Goal: Check status: Check status

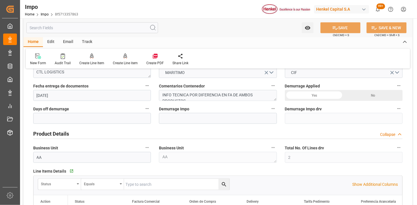
scroll to position [2, 0]
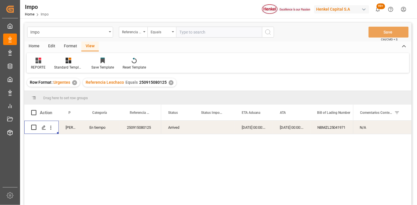
click at [197, 29] on input "text" at bounding box center [219, 32] width 86 height 11
paste input "251015080062"
type input "251015080062"
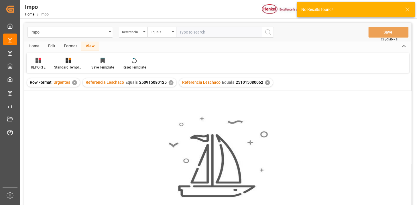
click at [169, 82] on div "✕" at bounding box center [171, 82] width 5 height 5
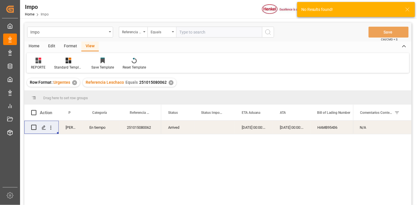
click at [134, 132] on div "251015080062" at bounding box center [140, 126] width 41 height 13
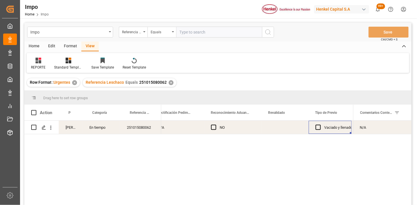
scroll to position [0, 573]
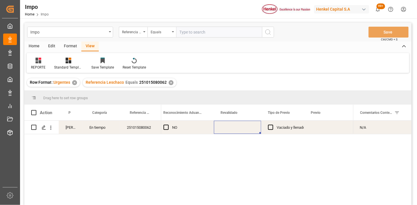
click at [228, 128] on div "Press SPACE to select this row." at bounding box center [237, 126] width 47 height 13
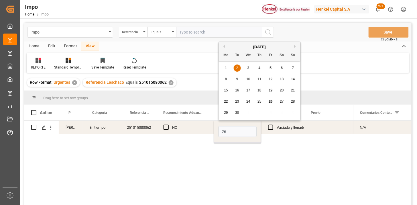
type input "[DATE]"
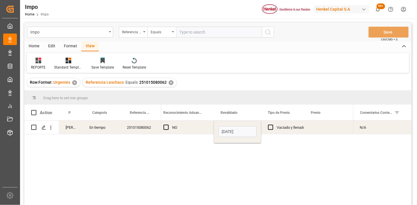
click at [326, 127] on div "Press SPACE to select this row." at bounding box center [327, 126] width 47 height 13
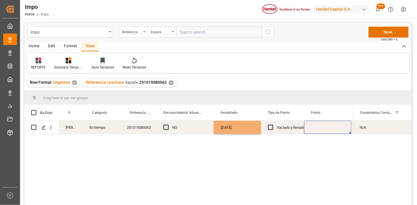
click at [326, 127] on div "Press SPACE to select this row." at bounding box center [327, 126] width 47 height 13
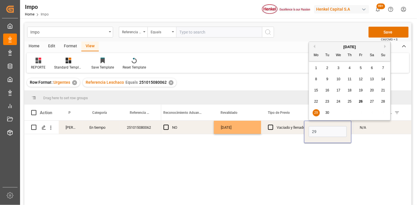
type input "[DATE]"
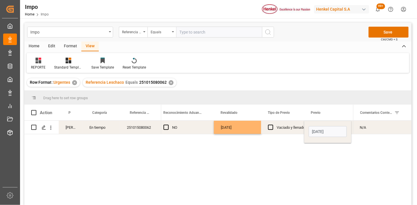
click at [282, 129] on div "Vaciado y llenado" at bounding box center [290, 127] width 28 height 13
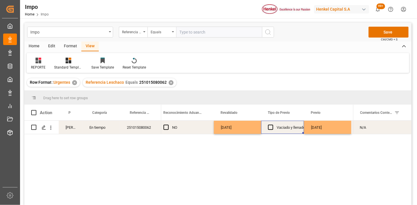
click at [371, 128] on div "N/A" at bounding box center [382, 126] width 58 height 13
click at [371, 128] on input "N/A" at bounding box center [381, 130] width 49 height 11
click at [389, 131] on input "TRASLADO A GOLMEX POR CANTIDAD DE ETI" at bounding box center [381, 130] width 49 height 11
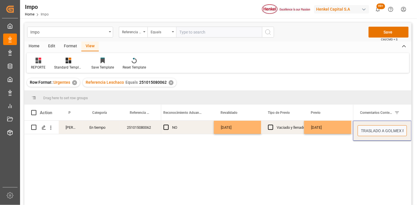
scroll to position [0, 39]
type input "TRASLADO A GOLMEX POR CANTIDAD DE ETIQUETAS"
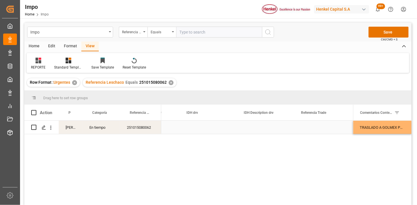
scroll to position [0, 1521]
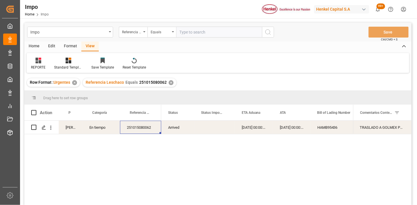
click at [133, 128] on div "251015080062" at bounding box center [140, 126] width 41 height 13
click at [213, 29] on input "text" at bounding box center [219, 32] width 86 height 11
paste input "251015080064"
type input "251015080064"
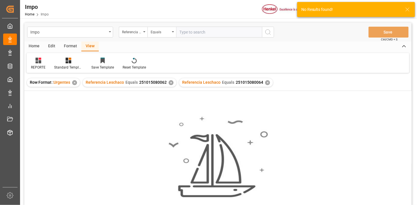
click at [169, 82] on div "✕" at bounding box center [171, 82] width 5 height 5
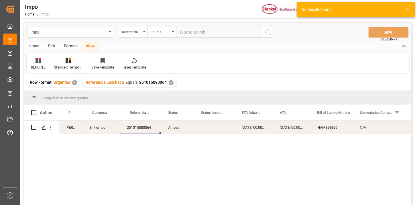
click at [339, 129] on div "HAMB95326" at bounding box center [338, 126] width 57 height 13
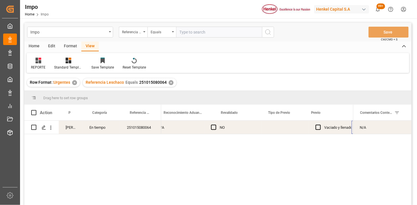
scroll to position [0, 573]
click at [237, 128] on div "Press SPACE to select this row." at bounding box center [237, 126] width 47 height 13
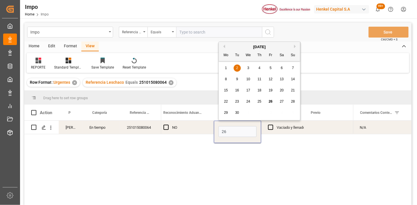
type input "[DATE]"
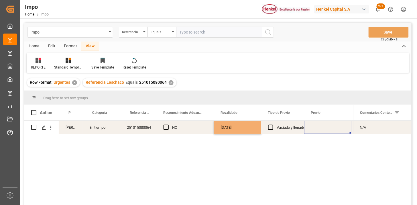
click at [324, 127] on div "Press SPACE to select this row." at bounding box center [327, 126] width 47 height 13
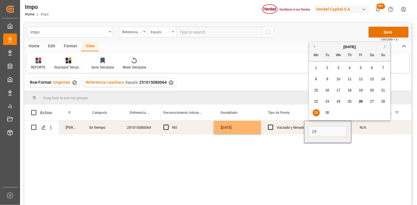
type input "[DATE]"
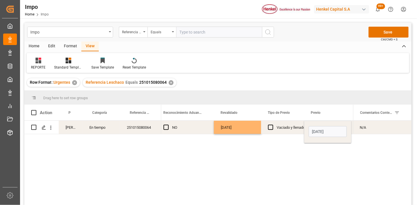
click at [294, 131] on div "Vaciado y llenado" at bounding box center [290, 127] width 28 height 13
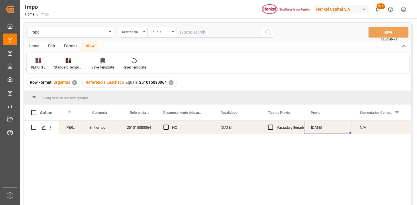
click at [206, 37] on input "text" at bounding box center [219, 32] width 86 height 11
paste input "251015080063"
type input "251015080063"
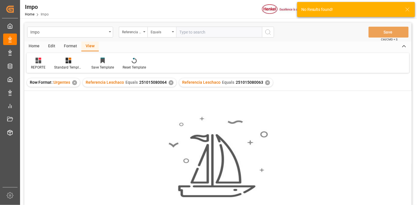
click at [170, 82] on div "✕" at bounding box center [171, 82] width 5 height 5
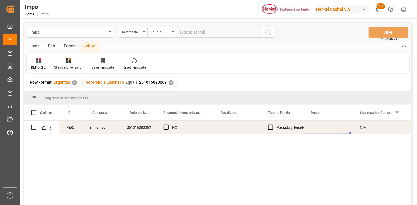
drag, startPoint x: 191, startPoint y: 35, endPoint x: 200, endPoint y: 38, distance: 9.6
click at [192, 35] on input "text" at bounding box center [219, 32] width 86 height 11
paste input "251015080063"
type input "251015080063,251015080064"
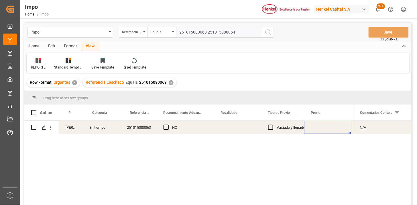
click at [159, 34] on div "Equals" at bounding box center [160, 31] width 19 height 7
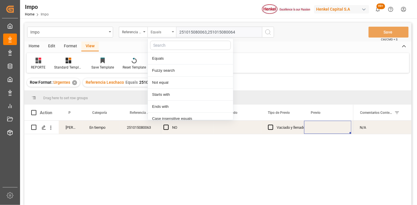
scroll to position [29, 0]
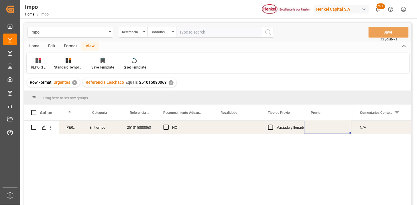
paste input "251015080063,251015080064"
type input "251015080063,251015080064"
click at [169, 82] on div "✕" at bounding box center [171, 82] width 5 height 5
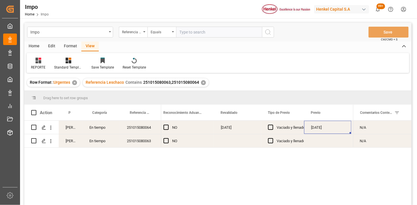
scroll to position [32, 0]
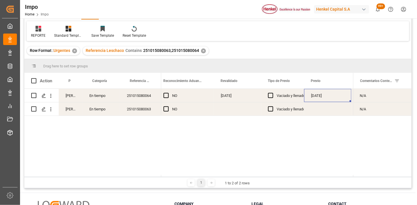
click at [224, 96] on div "[DATE]" at bounding box center [237, 95] width 47 height 13
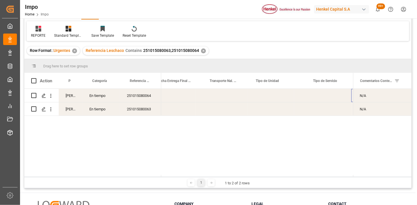
scroll to position [0, 1035]
click at [270, 98] on div "Press SPACE to select this row." at bounding box center [277, 95] width 57 height 13
click at [264, 96] on div "Press SPACE to select this row." at bounding box center [277, 95] width 57 height 13
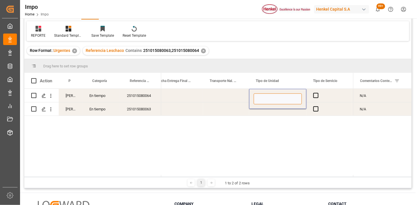
click at [264, 96] on input "Press SPACE to select this row." at bounding box center [278, 98] width 48 height 11
type input "CONSOLIDADO HENKEL"
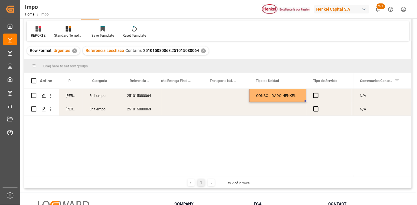
drag, startPoint x: 313, startPoint y: 95, endPoint x: 310, endPoint y: 94, distance: 3.9
click at [310, 94] on div "Press SPACE to select this row." at bounding box center [328, 95] width 45 height 13
click at [314, 97] on span "Press SPACE to select this row." at bounding box center [315, 95] width 5 height 5
click at [317, 93] on input "Press SPACE to select this row." at bounding box center [317, 93] width 0 height 0
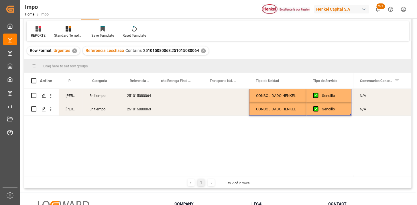
click at [377, 94] on div "N/A" at bounding box center [382, 95] width 58 height 13
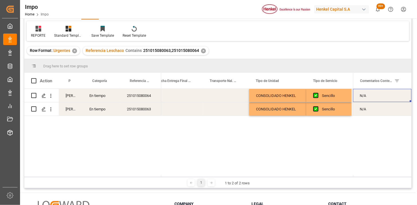
click at [377, 94] on div "N/A" at bounding box center [382, 95] width 58 height 13
click at [377, 94] on input "N/A" at bounding box center [381, 98] width 49 height 11
type input "DESPACHO CON 0063"
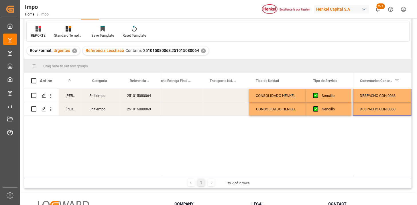
click at [384, 112] on div "DESPACHO CON 0063" at bounding box center [382, 108] width 58 height 13
click at [384, 112] on div "DESPACHO CON 0063" at bounding box center [382, 105] width 58 height 20
click at [402, 104] on input "DESPACHO CON 0063" at bounding box center [381, 105] width 49 height 11
type input "DESPACHO CON 0064"
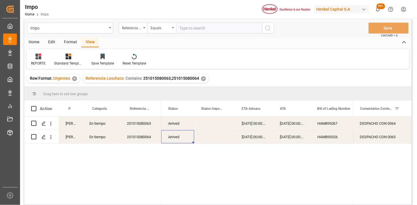
scroll to position [0, 0]
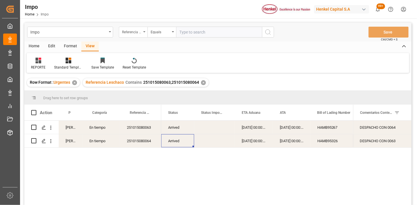
click at [140, 33] on div "Referencia Leschaco" at bounding box center [131, 31] width 19 height 7
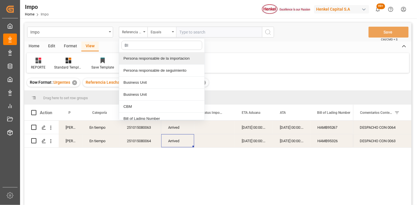
type input "BIL"
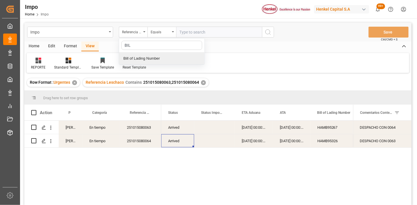
click at [150, 59] on div "Bill of Lading Number" at bounding box center [161, 58] width 85 height 12
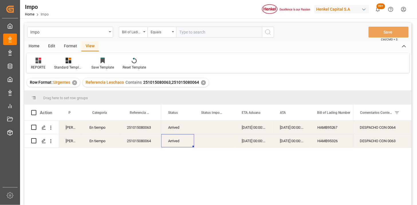
click at [187, 33] on input "text" at bounding box center [219, 32] width 86 height 11
paste input "EGLV096500012780"
type input "EGLV096500012780"
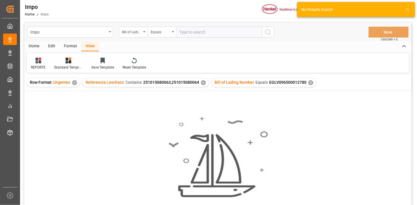
click at [203, 84] on div "✕" at bounding box center [203, 82] width 5 height 5
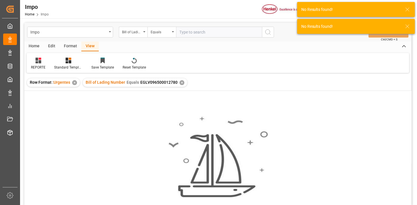
click at [209, 29] on input "text" at bounding box center [219, 32] width 86 height 11
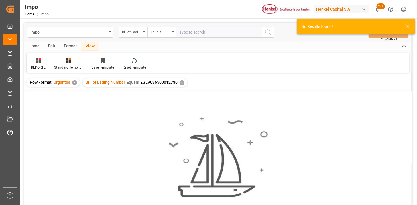
paste input "RWRD015500009790"
type input "RWRD015500009790"
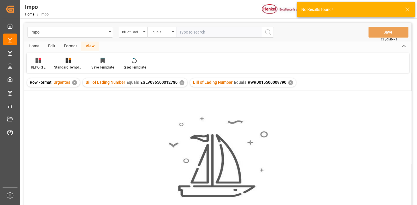
click at [180, 83] on div "✕" at bounding box center [181, 82] width 5 height 5
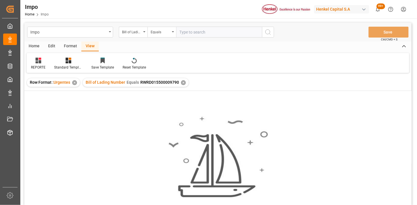
click at [183, 83] on div "✕" at bounding box center [183, 82] width 5 height 5
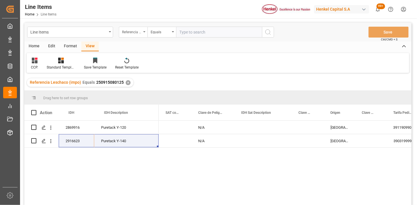
click at [132, 31] on div "Referencia Leschaco (impo)" at bounding box center [131, 31] width 19 height 7
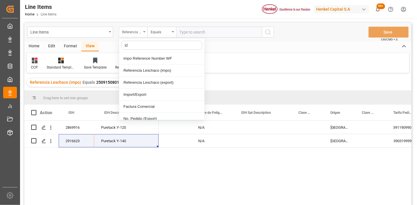
type input "idh"
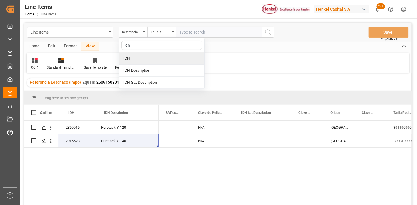
click at [140, 61] on div "IDH" at bounding box center [161, 58] width 85 height 12
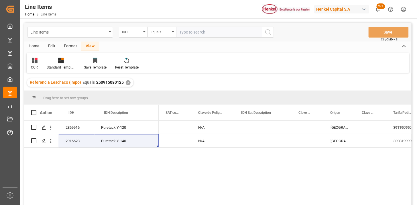
click at [182, 32] on input "text" at bounding box center [219, 32] width 86 height 11
paste input "2041651"
type input "2041651"
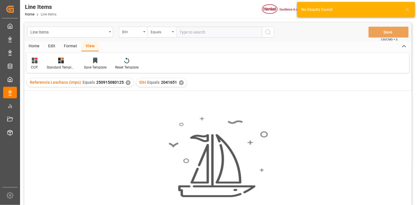
click at [128, 84] on div "✕" at bounding box center [128, 82] width 5 height 5
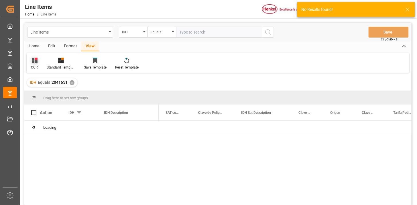
click at [37, 62] on icon at bounding box center [35, 61] width 6 height 6
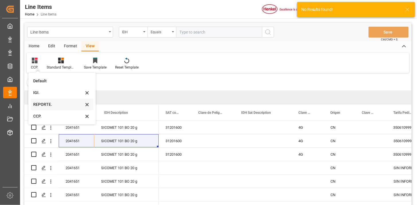
click at [56, 105] on div "REPORTE." at bounding box center [58, 104] width 50 height 6
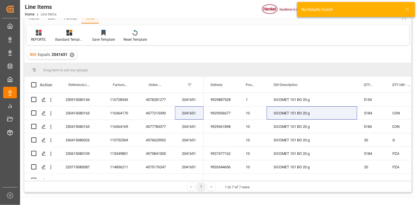
scroll to position [32, 0]
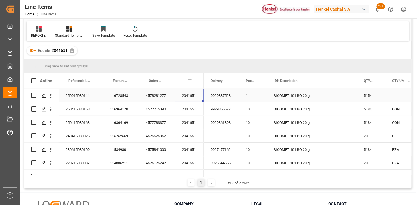
click at [177, 101] on div "2041651" at bounding box center [189, 95] width 29 height 13
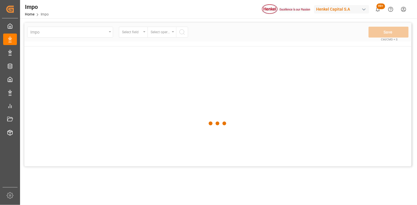
click at [407, 10] on html "Created by potrace 1.15, written by [PERSON_NAME] [DATE]-[DATE] Created by potr…" at bounding box center [208, 102] width 417 height 205
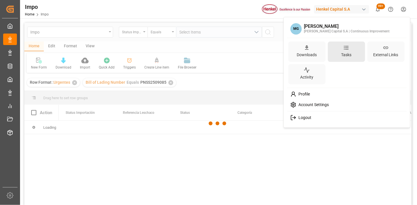
click at [357, 50] on div "Tasks" at bounding box center [346, 51] width 37 height 20
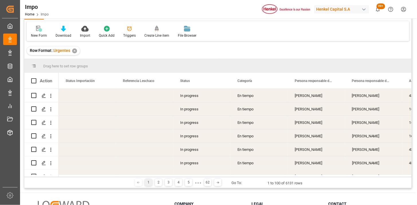
click at [193, 101] on div "In progress" at bounding box center [201, 95] width 57 height 13
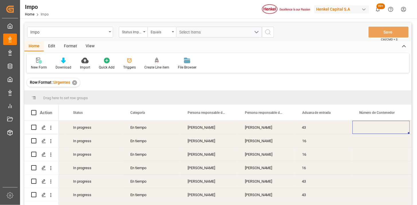
click at [93, 46] on div "View" at bounding box center [89, 46] width 17 height 10
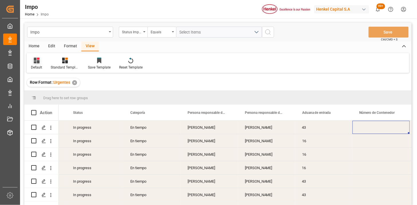
click at [39, 67] on div "Default" at bounding box center [36, 67] width 11 height 5
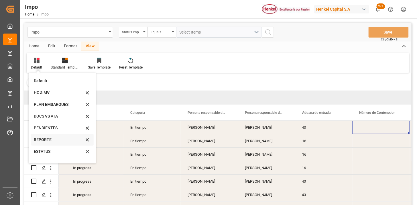
click at [55, 138] on div "REPORTE" at bounding box center [59, 139] width 50 height 6
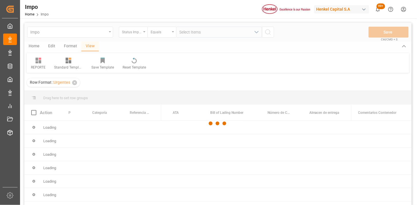
scroll to position [32, 0]
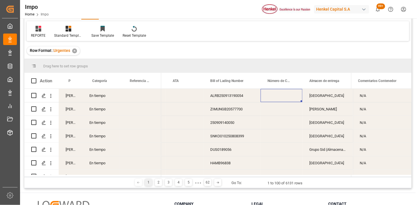
click at [220, 98] on div "ALRB250913190054" at bounding box center [231, 95] width 57 height 13
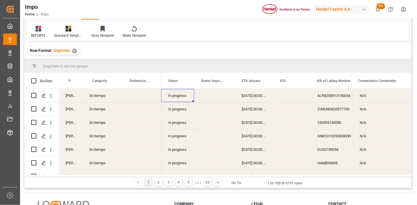
scroll to position [0, 0]
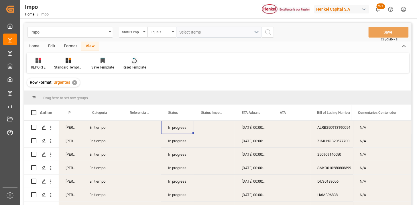
click at [129, 34] on div "Status Importación" at bounding box center [131, 31] width 19 height 7
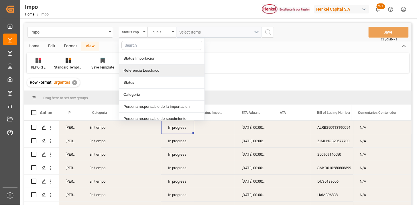
drag, startPoint x: 140, startPoint y: 69, endPoint x: 163, endPoint y: 56, distance: 26.1
click at [141, 69] on div "Referencia Leschaco" at bounding box center [161, 70] width 85 height 12
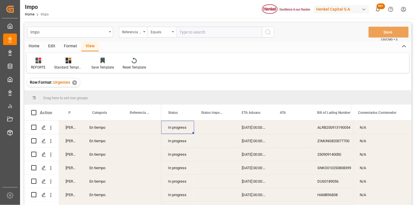
drag, startPoint x: 185, startPoint y: 29, endPoint x: 195, endPoint y: 31, distance: 10.4
click at [185, 30] on input "text" at bounding box center [219, 32] width 86 height 11
type input "251006900373"
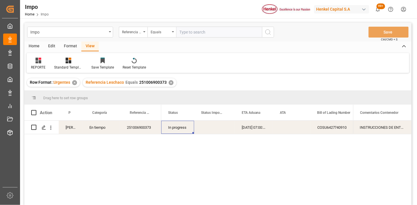
click at [250, 129] on div "[DATE] 07:00:00" at bounding box center [254, 126] width 38 height 13
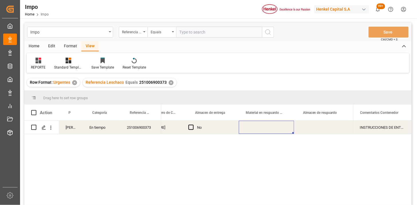
scroll to position [0, 278]
click at [299, 125] on div "Press SPACE to select this row." at bounding box center [322, 126] width 57 height 13
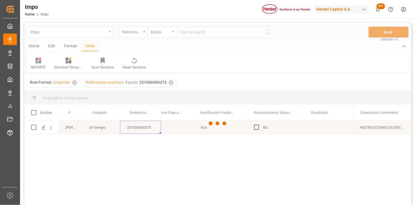
scroll to position [0, 0]
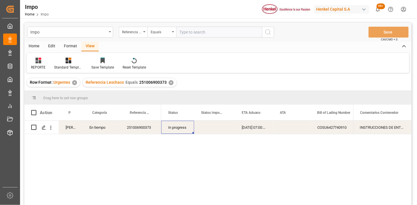
click at [169, 82] on div "✕" at bounding box center [171, 82] width 5 height 5
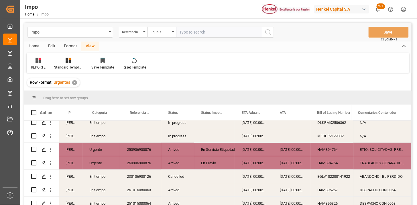
scroll to position [222, 0]
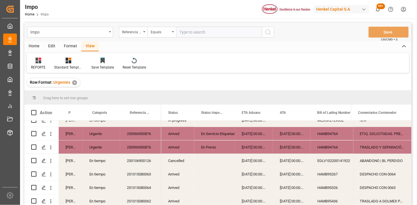
click at [176, 134] on div "Arrived" at bounding box center [177, 133] width 33 height 13
click at [186, 112] on span at bounding box center [184, 112] width 5 height 5
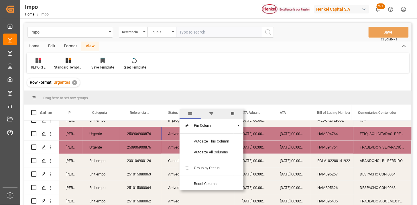
click at [210, 118] on span "filter" at bounding box center [211, 113] width 21 height 10
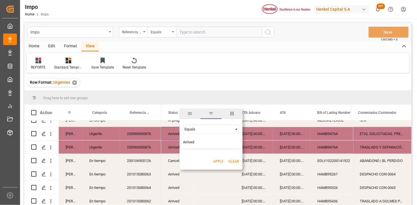
type input "Arrived"
click at [217, 159] on button "Apply" at bounding box center [218, 161] width 11 height 6
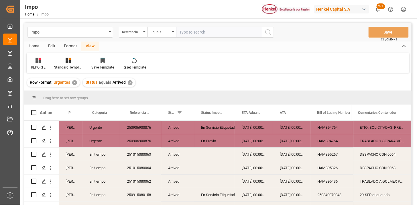
click at [68, 157] on div "[PERSON_NAME]" at bounding box center [71, 153] width 24 height 13
click at [74, 113] on span at bounding box center [72, 112] width 5 height 5
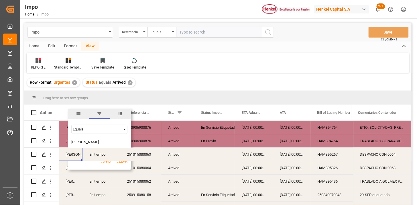
type input "[PERSON_NAME]"
click at [104, 163] on button "Apply" at bounding box center [106, 161] width 11 height 6
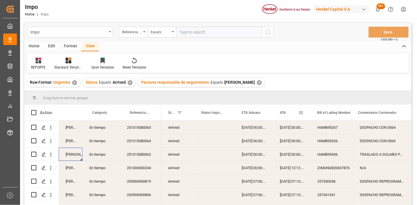
click at [285, 115] on div "ATA" at bounding box center [289, 112] width 19 height 16
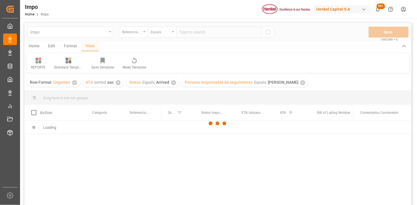
scroll to position [32, 0]
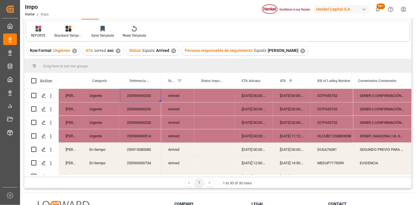
click at [136, 97] on div "250906900200" at bounding box center [140, 95] width 41 height 13
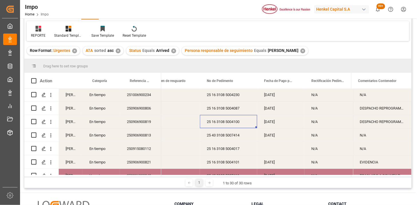
scroll to position [113, 0]
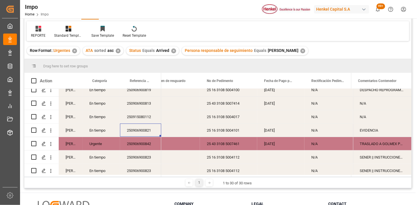
click at [142, 129] on div "250906900821" at bounding box center [140, 129] width 41 height 13
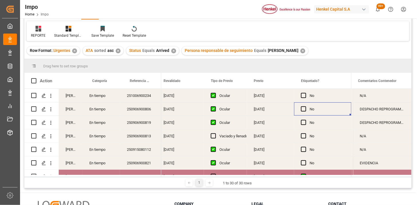
scroll to position [0, 678]
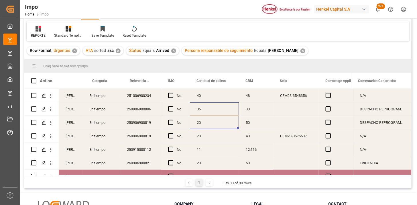
click at [155, 120] on div "250906900819" at bounding box center [140, 122] width 41 height 13
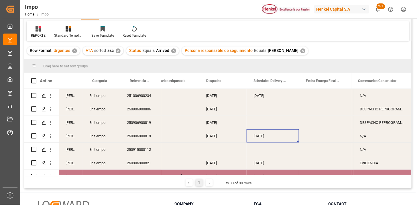
click at [271, 140] on div "[DATE]" at bounding box center [272, 135] width 52 height 13
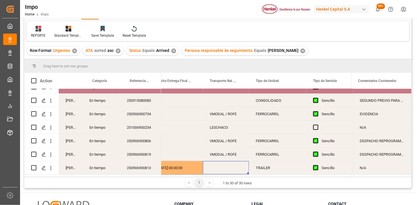
click at [220, 167] on div "Press SPACE to select this row." at bounding box center [226, 167] width 46 height 13
click at [220, 166] on input "Press SPACE to select this row." at bounding box center [225, 170] width 37 height 11
type input "DON TRUCKING"
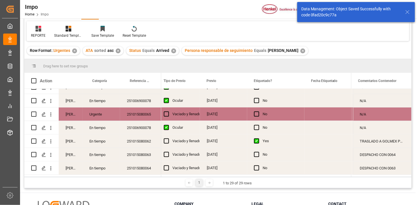
scroll to position [306, 0]
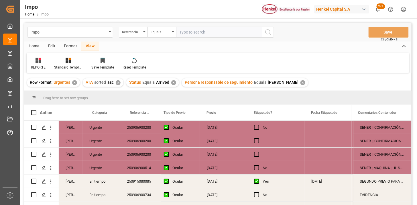
click at [174, 83] on div "✕" at bounding box center [173, 82] width 5 height 5
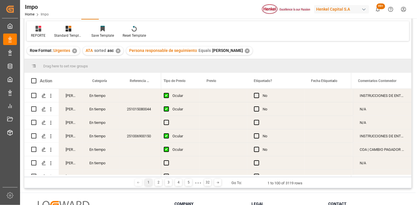
click at [147, 97] on div "Press SPACE to select this row." at bounding box center [140, 95] width 41 height 13
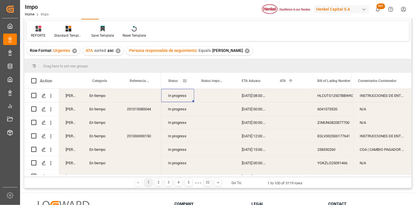
click at [185, 81] on span at bounding box center [184, 80] width 5 height 5
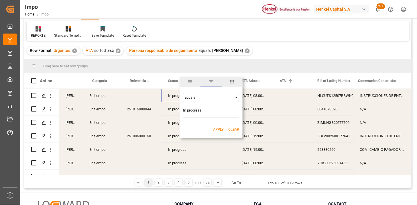
type input "In progress"
click at [219, 128] on button "Apply" at bounding box center [218, 129] width 11 height 6
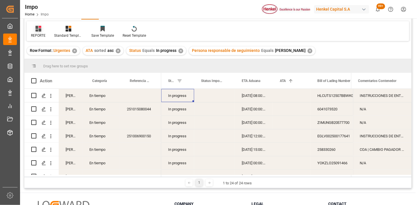
click at [38, 33] on div "REPORTE" at bounding box center [38, 35] width 15 height 5
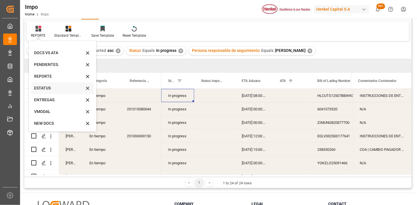
click at [50, 88] on div "ESTATUS" at bounding box center [59, 88] width 50 height 6
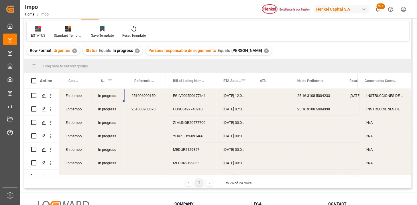
click at [227, 81] on span "ETA Aduana" at bounding box center [231, 81] width 17 height 4
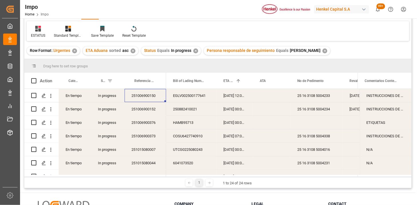
click at [147, 96] on div "251006900150" at bounding box center [144, 95] width 41 height 13
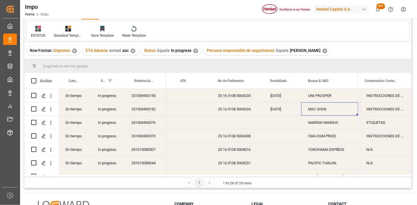
scroll to position [0, 120]
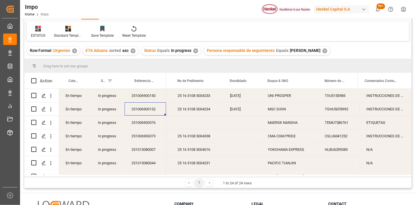
drag, startPoint x: 282, startPoint y: 109, endPoint x: 277, endPoint y: 111, distance: 5.4
click at [281, 109] on div "MSC SIXIN" at bounding box center [289, 108] width 57 height 13
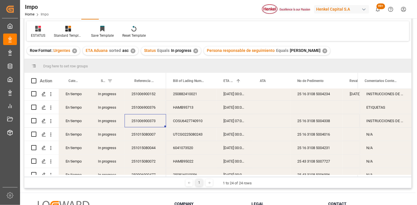
scroll to position [0, 0]
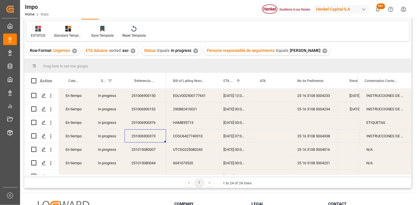
click at [322, 49] on div "✕" at bounding box center [324, 50] width 5 height 5
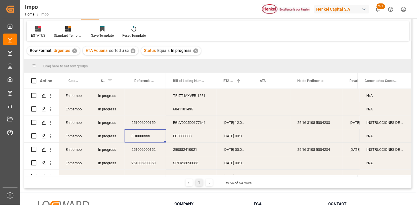
click at [195, 50] on div "✕" at bounding box center [195, 50] width 5 height 5
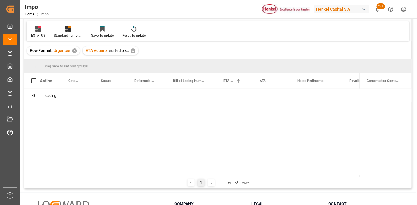
click at [133, 52] on div "✕" at bounding box center [132, 50] width 5 height 5
drag, startPoint x: 42, startPoint y: 30, endPoint x: 39, endPoint y: 29, distance: 3.1
click at [41, 30] on div at bounding box center [38, 28] width 14 height 6
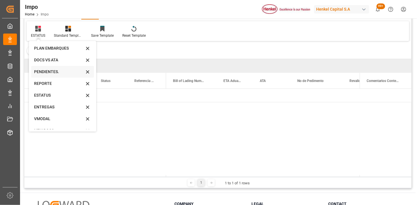
scroll to position [31, 0]
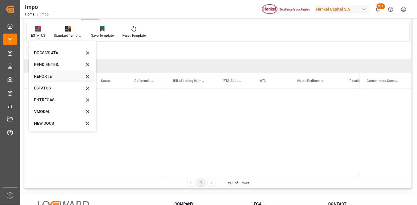
click at [53, 78] on div "REPORTE" at bounding box center [62, 76] width 63 height 12
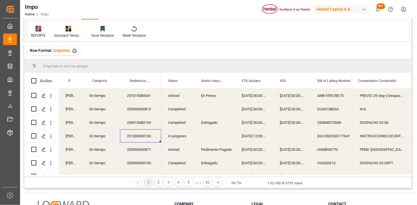
click at [38, 29] on icon at bounding box center [38, 29] width 6 height 6
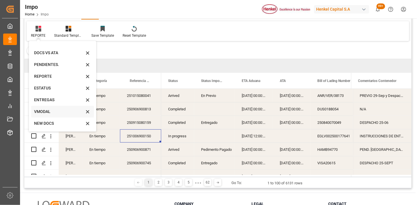
click at [62, 113] on div "VMODAL" at bounding box center [59, 111] width 50 height 6
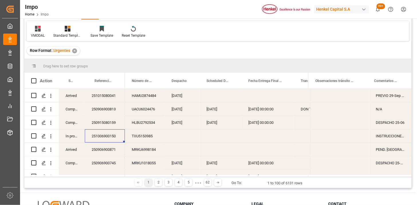
click at [102, 98] on div "251015080041" at bounding box center [105, 95] width 40 height 13
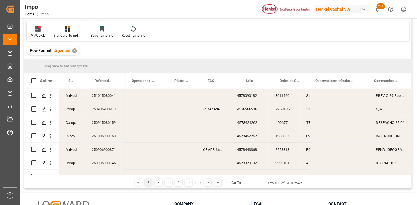
scroll to position [0, 259]
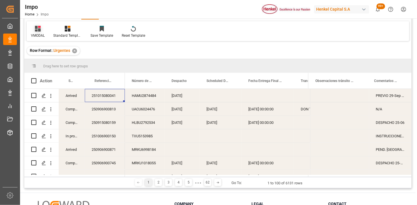
click at [41, 31] on div at bounding box center [38, 28] width 14 height 6
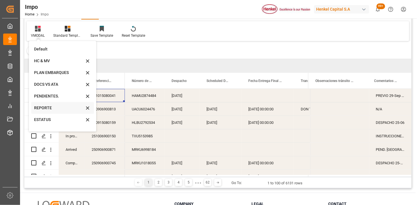
click at [69, 110] on div "REPORTE" at bounding box center [59, 108] width 50 height 6
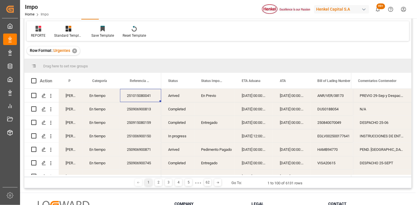
click at [203, 97] on div "En Previo" at bounding box center [214, 95] width 27 height 13
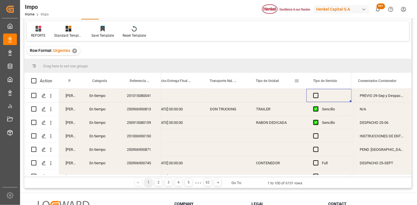
click at [295, 81] on span at bounding box center [296, 80] width 5 height 5
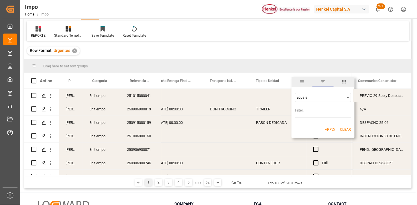
click at [320, 98] on div "Equals" at bounding box center [320, 97] width 48 height 4
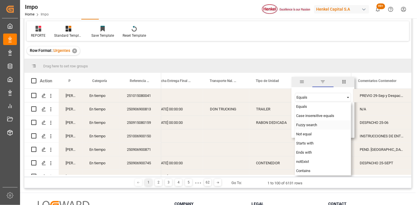
click at [308, 124] on span "Fuzzy search" at bounding box center [306, 124] width 21 height 4
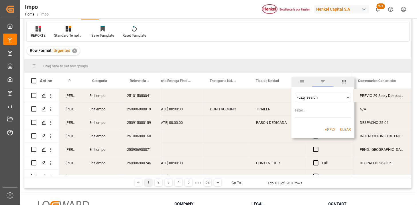
click at [307, 113] on input "Filter Value" at bounding box center [323, 111] width 56 height 11
type input "CONSOLIDADO HENKEL"
click at [331, 127] on button "Apply" at bounding box center [330, 129] width 11 height 6
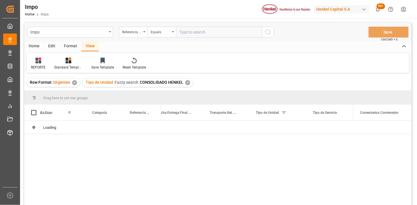
scroll to position [0, 1035]
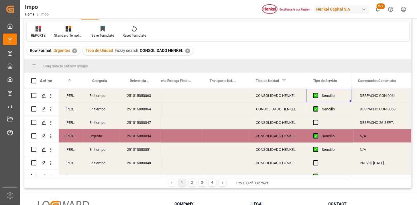
click at [221, 95] on div "Press SPACE to select this row." at bounding box center [226, 95] width 46 height 13
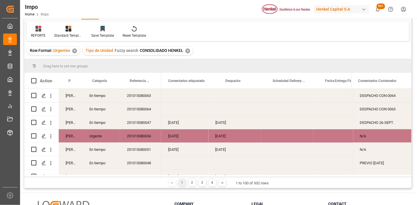
scroll to position [0, 868]
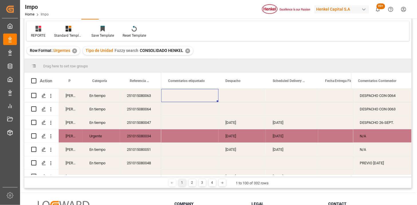
click at [237, 124] on div "[DATE]" at bounding box center [241, 122] width 47 height 13
click at [256, 81] on span at bounding box center [256, 80] width 5 height 5
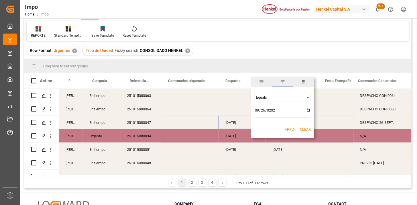
type input "2025-09-26"
drag, startPoint x: 273, startPoint y: 123, endPoint x: 279, endPoint y: 127, distance: 7.1
click at [276, 125] on div "Apply Clear" at bounding box center [282, 129] width 63 height 15
click at [285, 128] on button "Apply" at bounding box center [289, 129] width 11 height 6
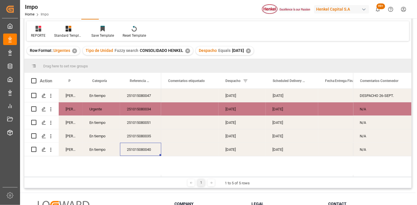
click at [140, 150] on div "251015080040" at bounding box center [140, 148] width 41 height 13
click at [141, 99] on div "251015080047" at bounding box center [140, 95] width 41 height 13
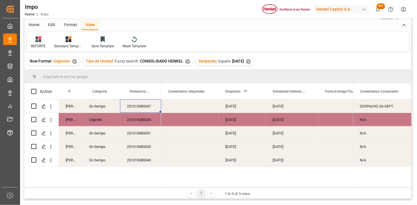
scroll to position [32, 0]
